Goal: Obtain resource: Obtain resource

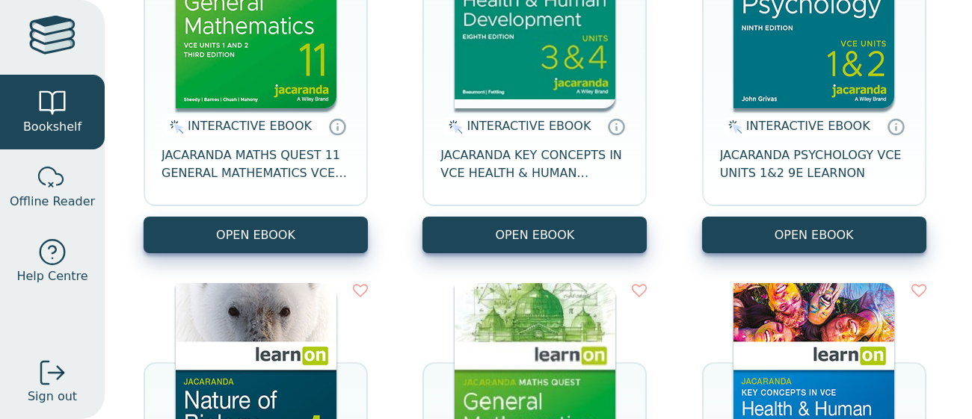
scroll to position [320, 0]
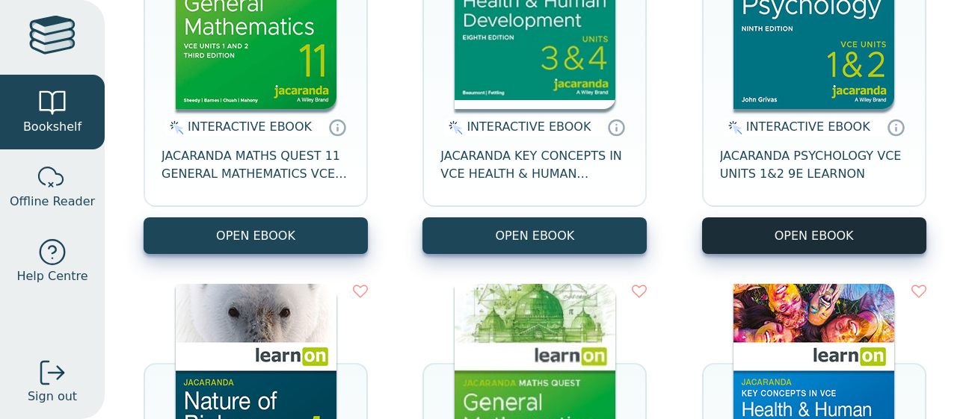
click at [789, 231] on button "OPEN EBOOK" at bounding box center [814, 236] width 224 height 37
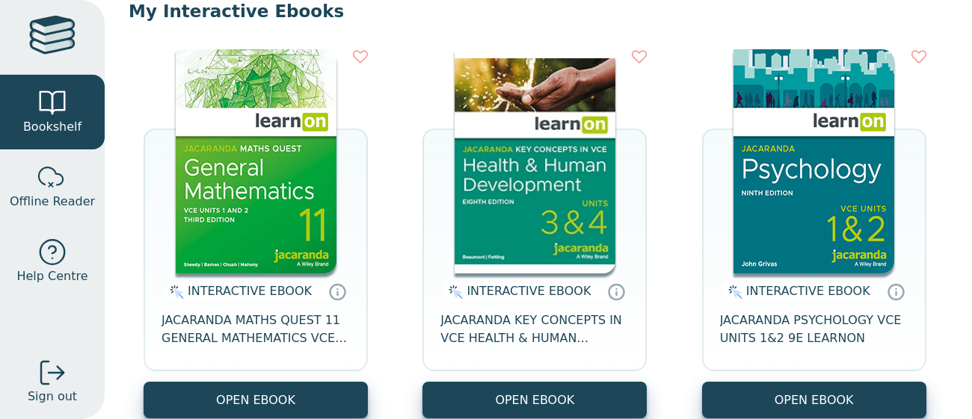
scroll to position [155, 0]
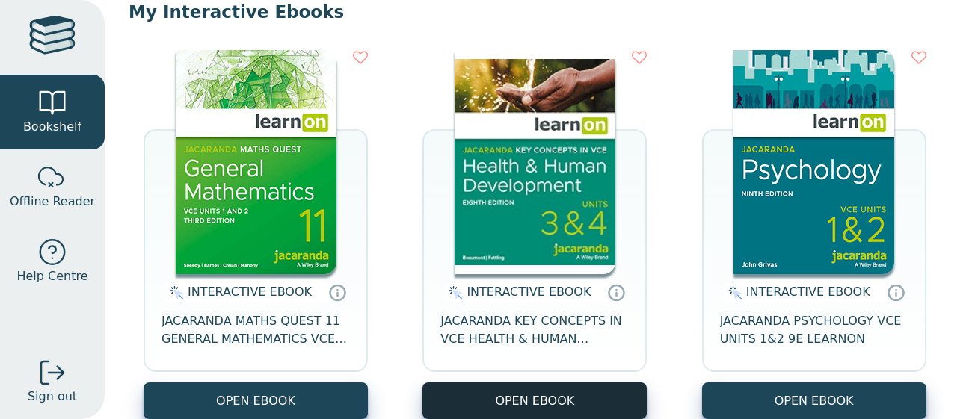
click at [503, 392] on button "OPEN EBOOK" at bounding box center [534, 401] width 224 height 37
